Goal: Task Accomplishment & Management: Complete application form

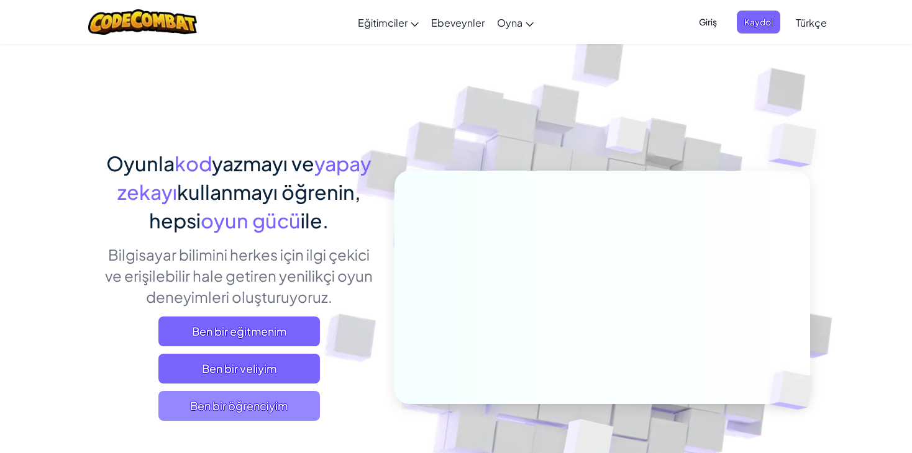
click at [280, 404] on span "Ben bir öğrenciyim" at bounding box center [239, 406] width 162 height 30
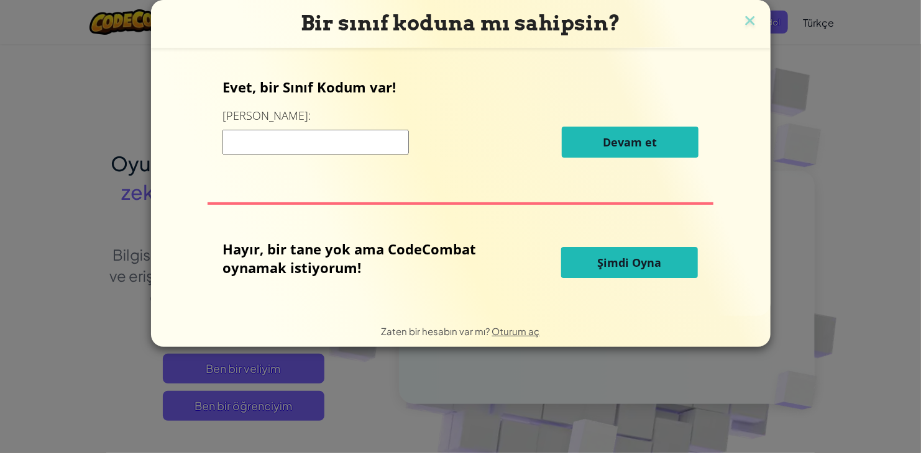
click at [365, 142] on input at bounding box center [315, 142] width 186 height 25
type input "DishWideStop"
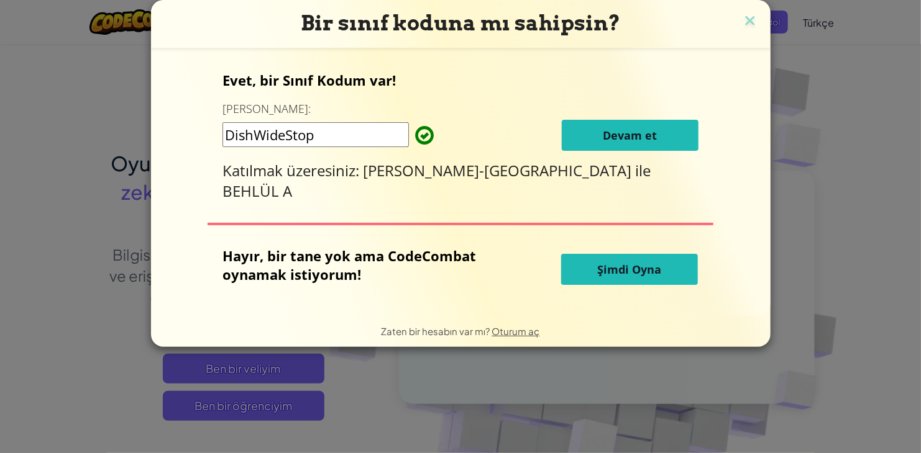
click at [629, 147] on button "Devam et" at bounding box center [630, 135] width 137 height 31
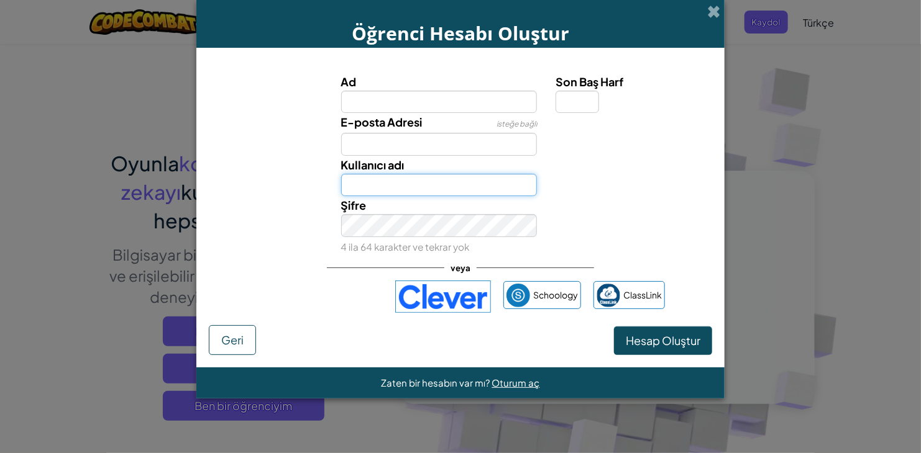
type input "Ş"
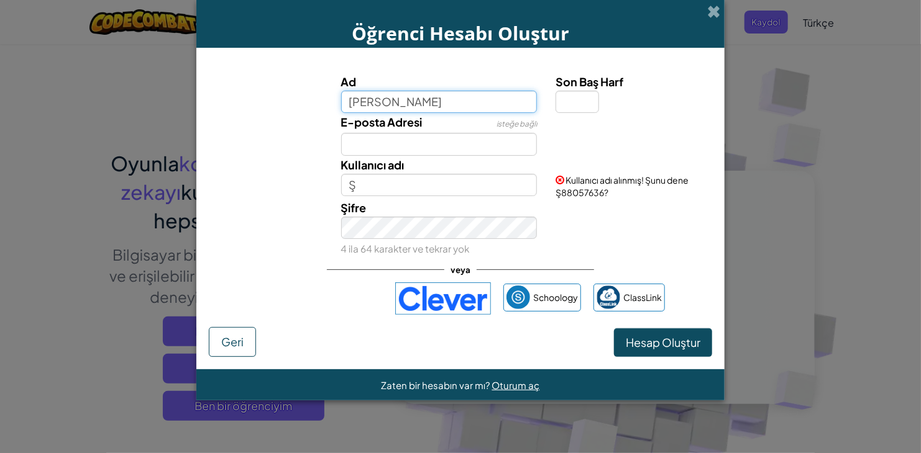
type input "YAVUZ SELİM"
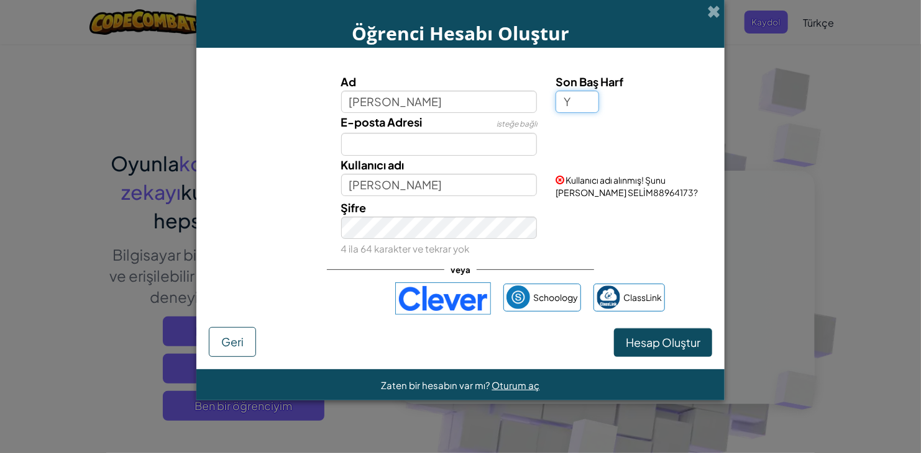
type input "Y"
type input "YAVUZ SELİMY"
click at [432, 191] on input "YAVUZ SELİMY" at bounding box center [439, 185] width 196 height 23
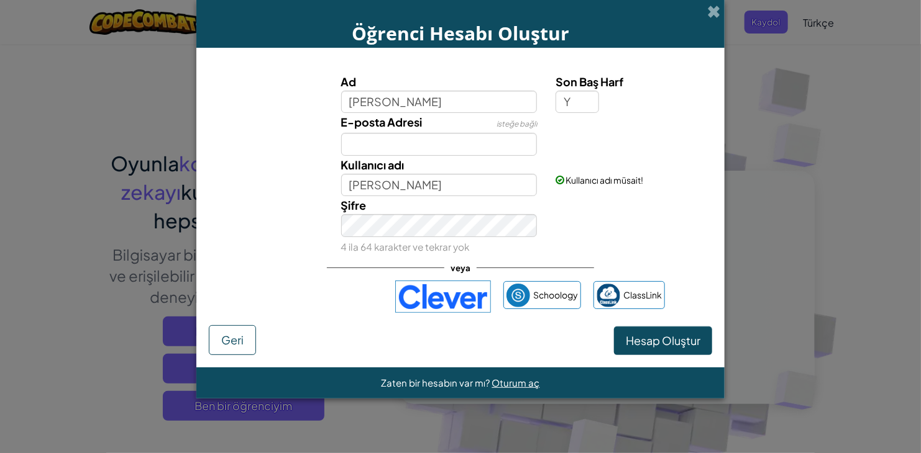
click at [593, 213] on div "Şifre 4 ila 64 karakter ve tekrar yok" at bounding box center [461, 226] width 516 height 60
click at [640, 345] on span "Hesap Oluştur" at bounding box center [663, 341] width 75 height 14
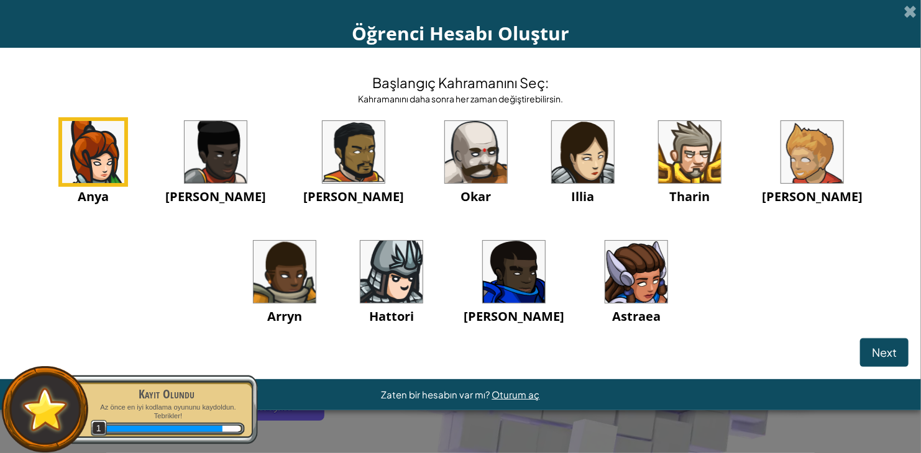
click at [659, 165] on img at bounding box center [690, 152] width 62 height 62
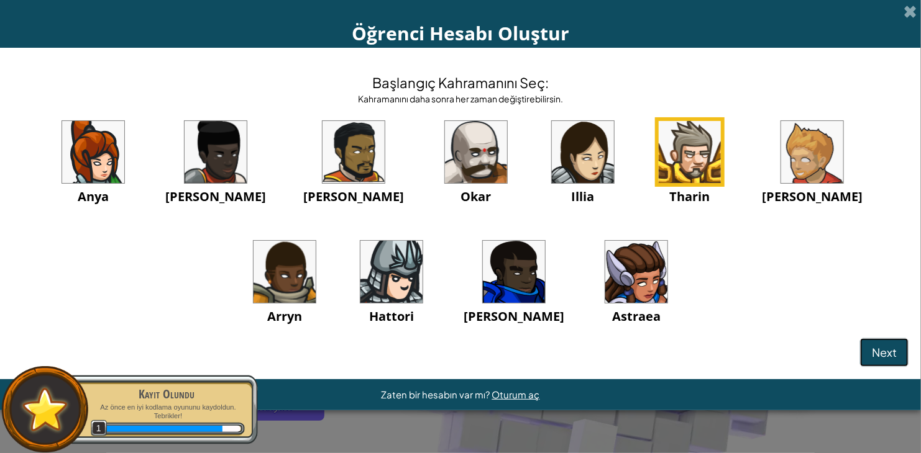
click at [886, 353] on span "Next" at bounding box center [884, 352] width 25 height 14
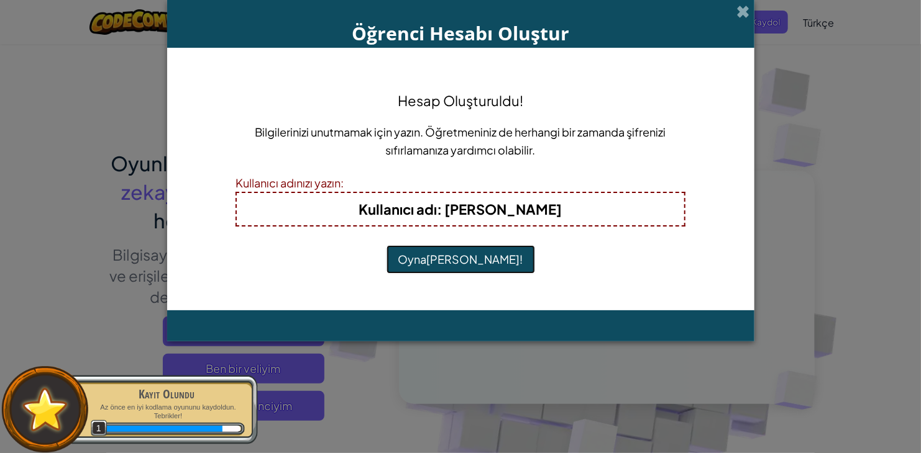
click at [469, 265] on button "Oynamaya Başla!" at bounding box center [460, 259] width 148 height 29
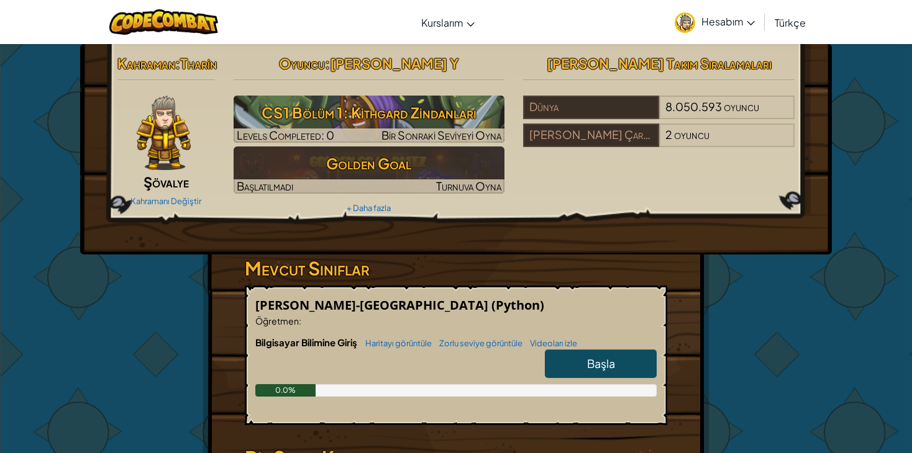
click at [715, 21] on span "Hesabım" at bounding box center [727, 21] width 53 height 13
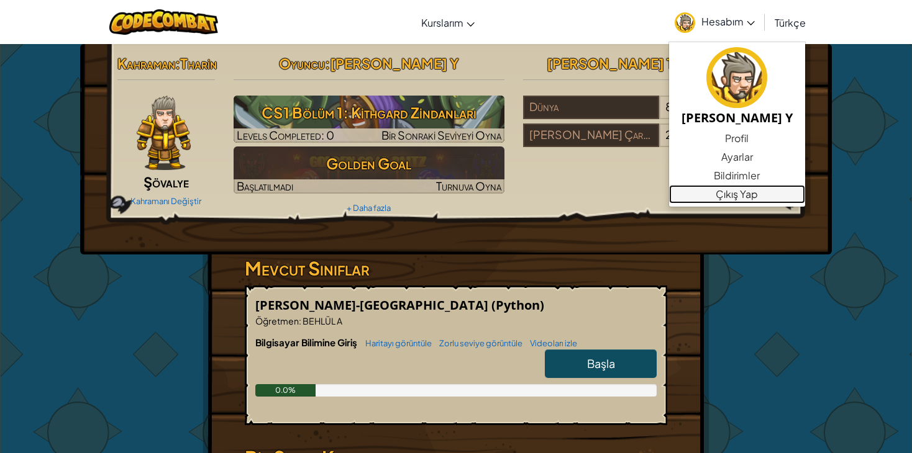
click at [720, 191] on link "Çıkış Yap" at bounding box center [737, 194] width 136 height 19
